Goal: Find specific page/section: Find specific page/section

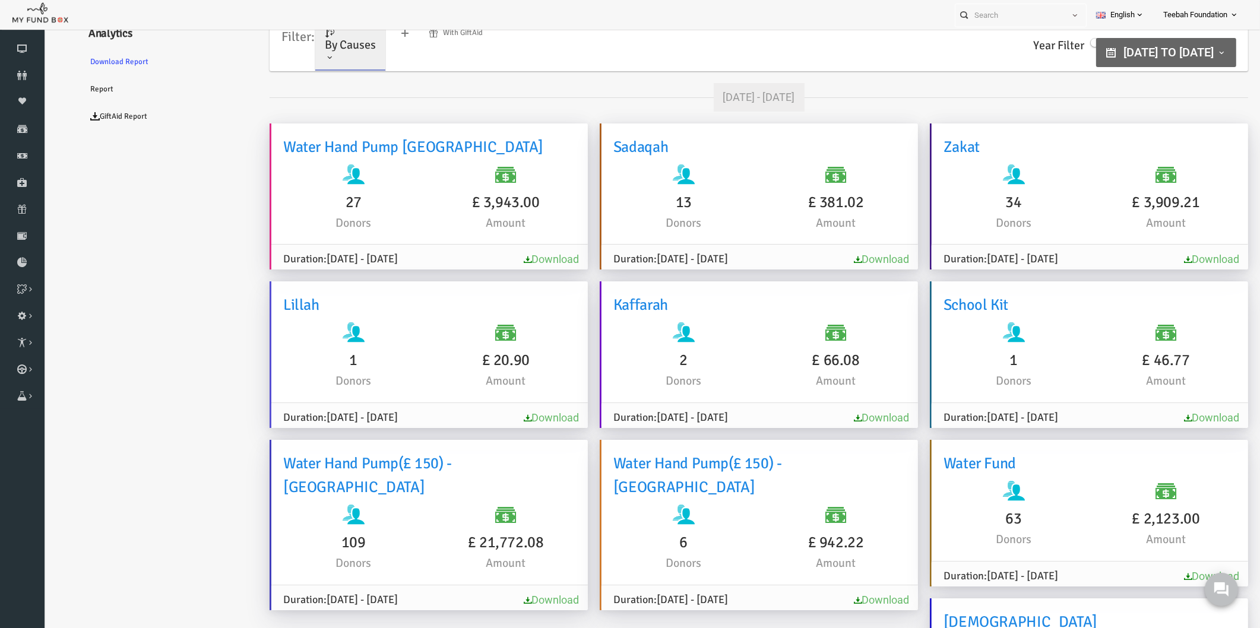
click at [13, 74] on icon at bounding box center [22, 75] width 45 height 9
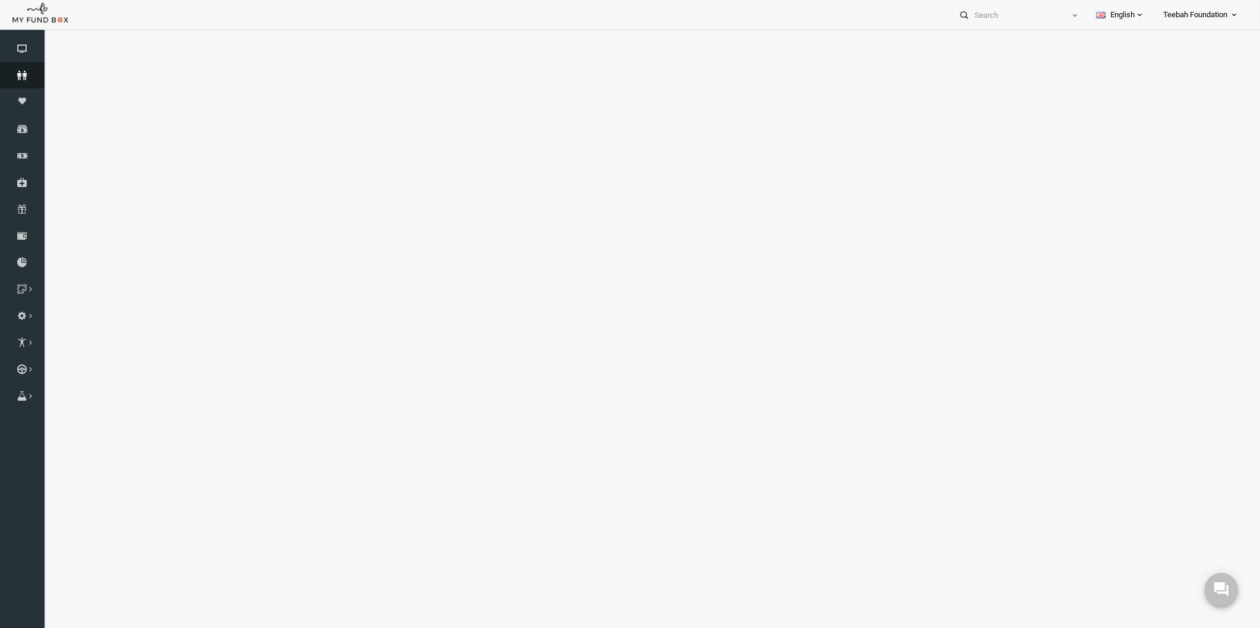
select select "100"
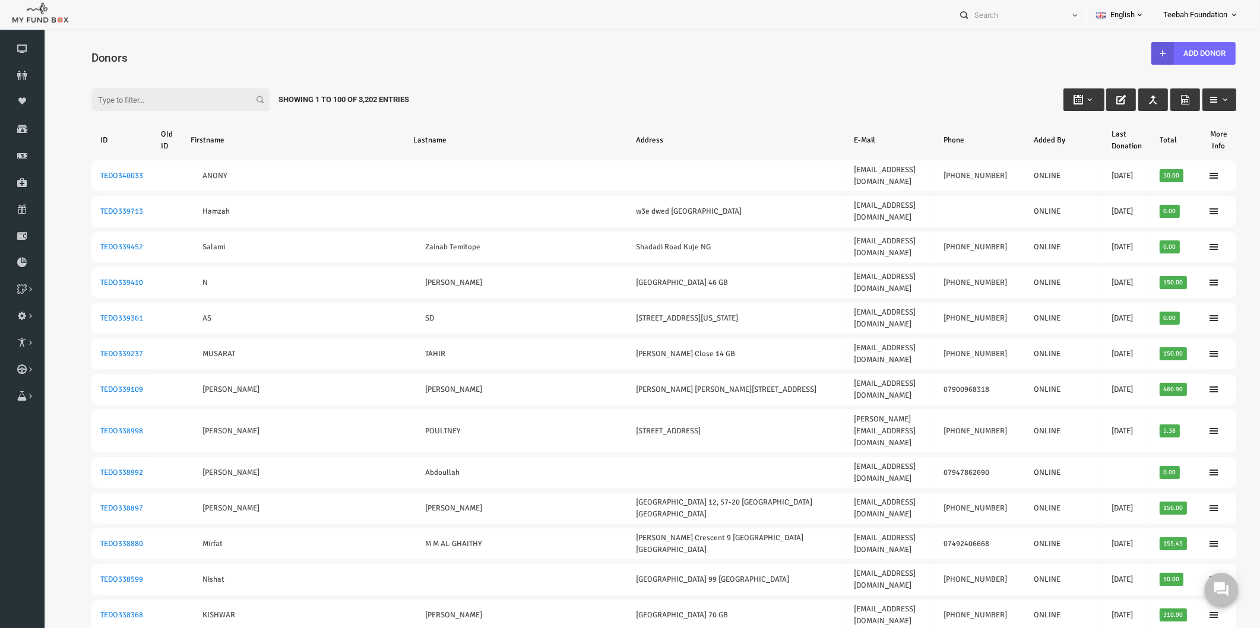
click at [130, 102] on input "Filter:" at bounding box center [156, 99] width 178 height 23
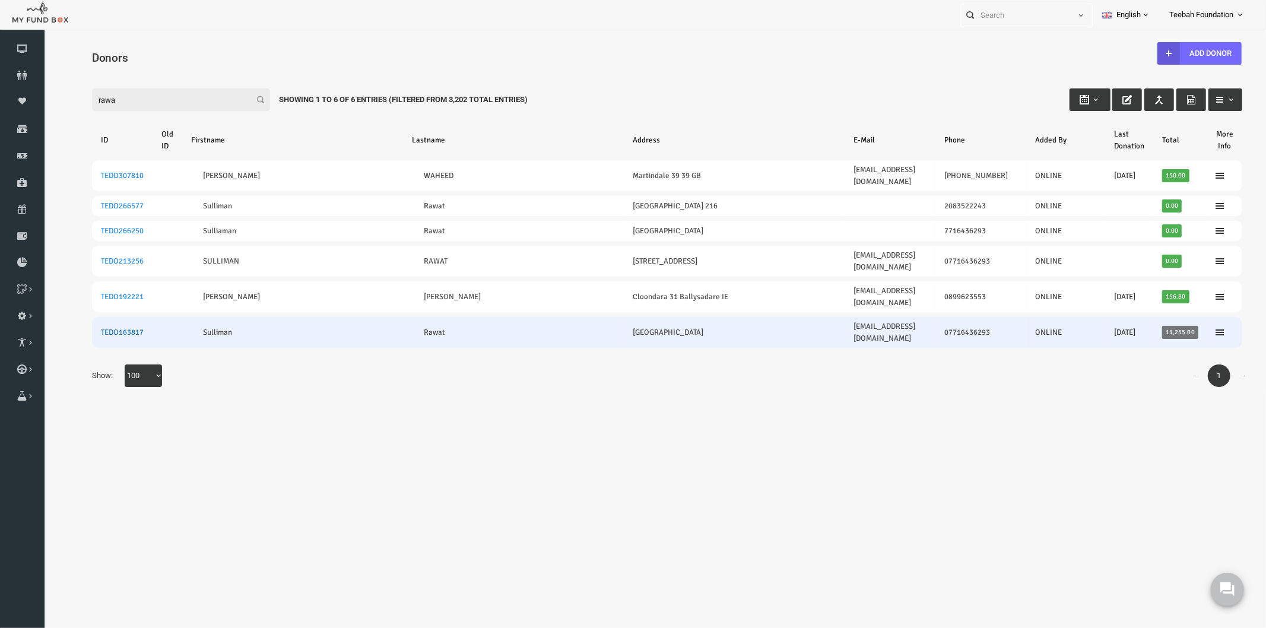
type input "rawa"
click at [83, 327] on link "TEDO163817" at bounding box center [97, 331] width 43 height 9
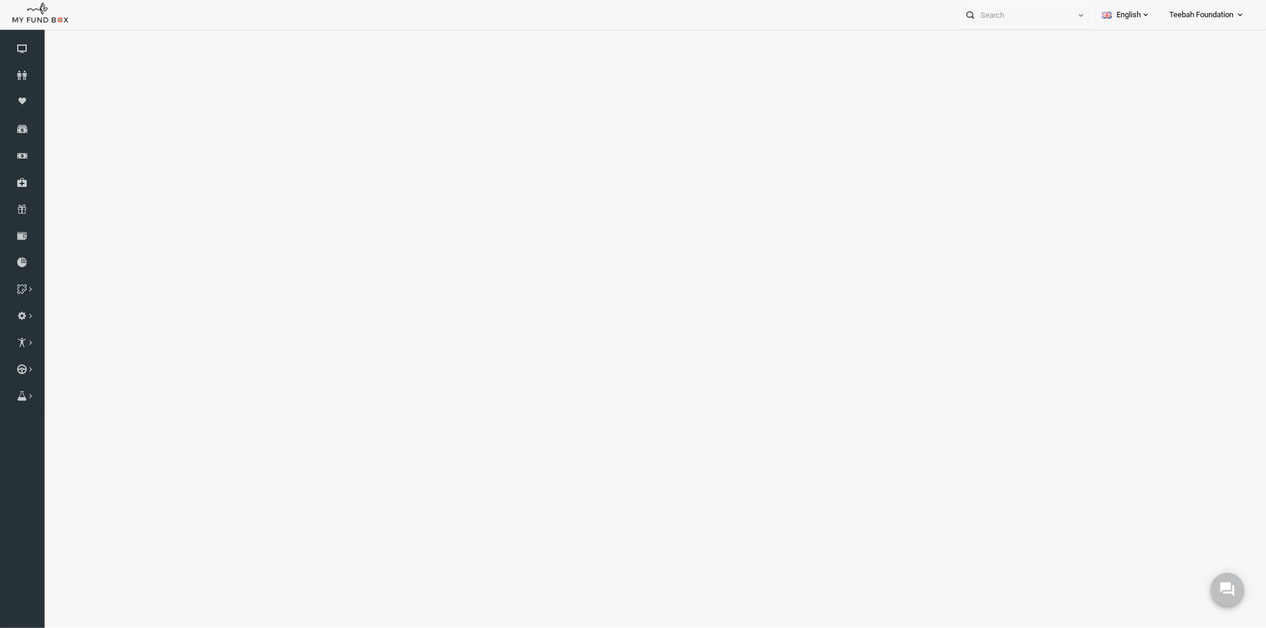
select select "100"
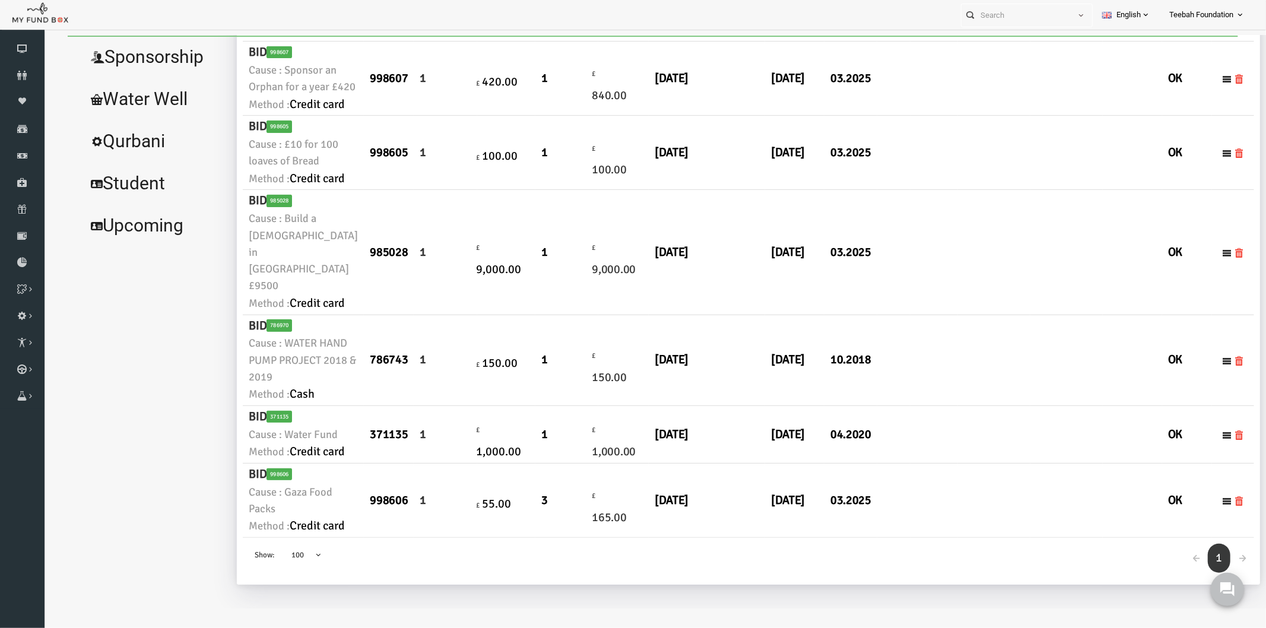
scroll to position [613, 0]
click at [740, 315] on td "[DATE]" at bounding box center [769, 360] width 59 height 91
